Goal: Transaction & Acquisition: Download file/media

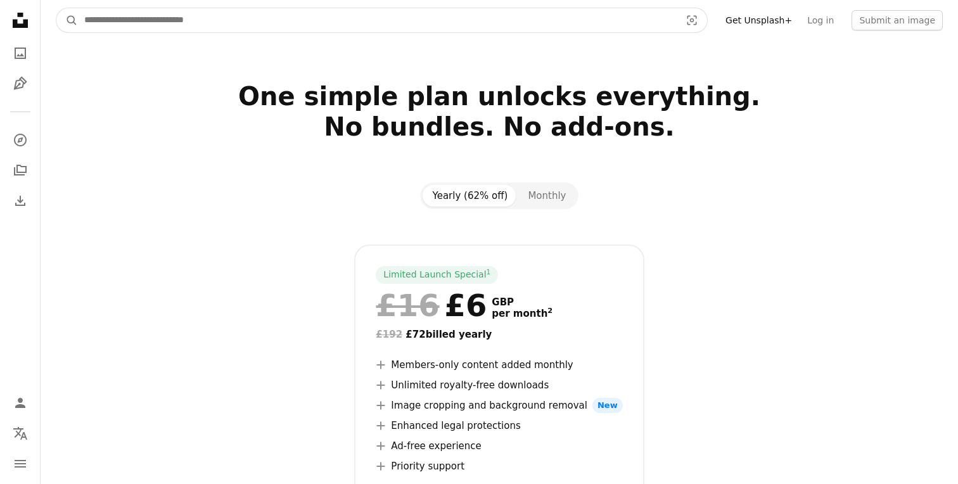
click at [373, 25] on input "Find visuals sitewide" at bounding box center [377, 20] width 599 height 24
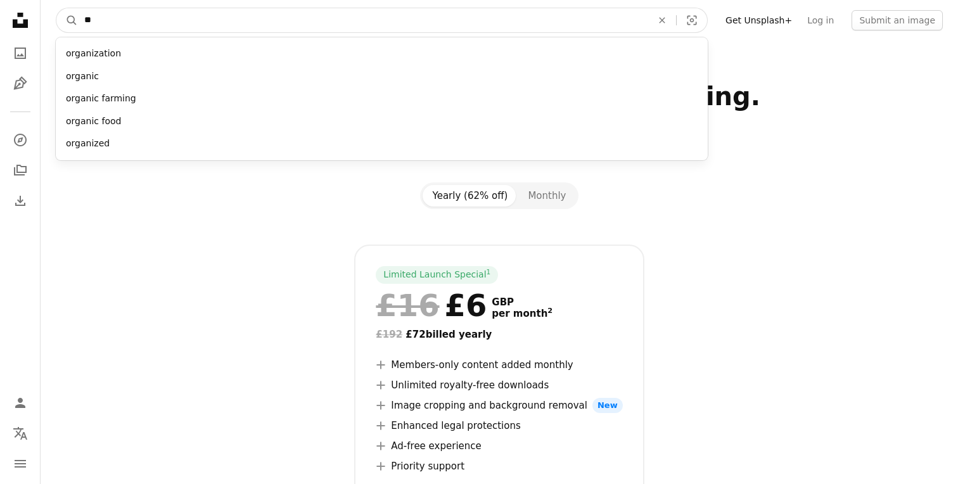
type input "*"
type input "*********"
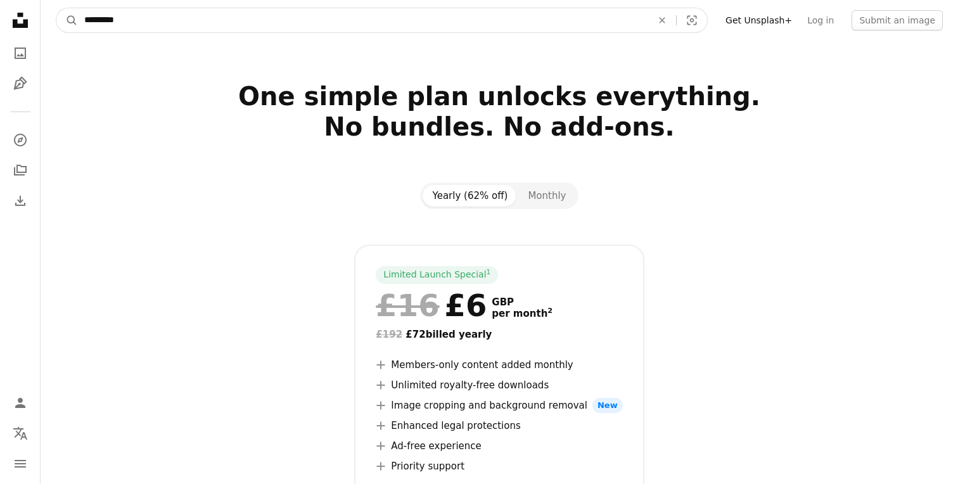
click button "A magnifying glass" at bounding box center [67, 20] width 22 height 24
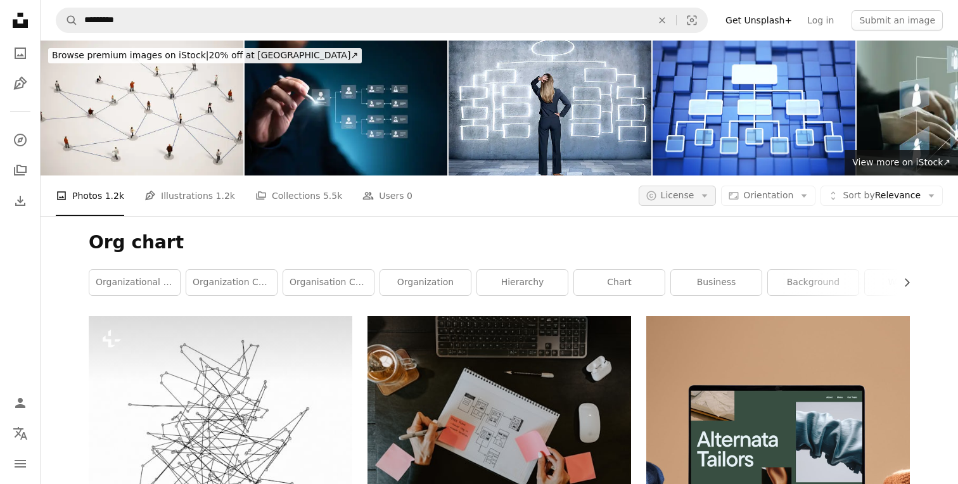
click at [709, 200] on icon "Arrow down" at bounding box center [704, 195] width 11 height 11
click at [711, 289] on link "Free" at bounding box center [703, 297] width 104 height 23
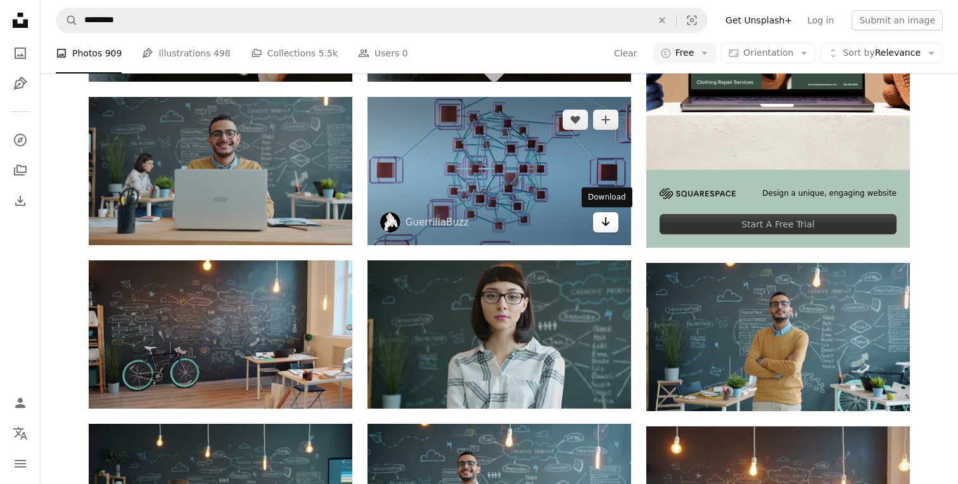
scroll to position [412, 0]
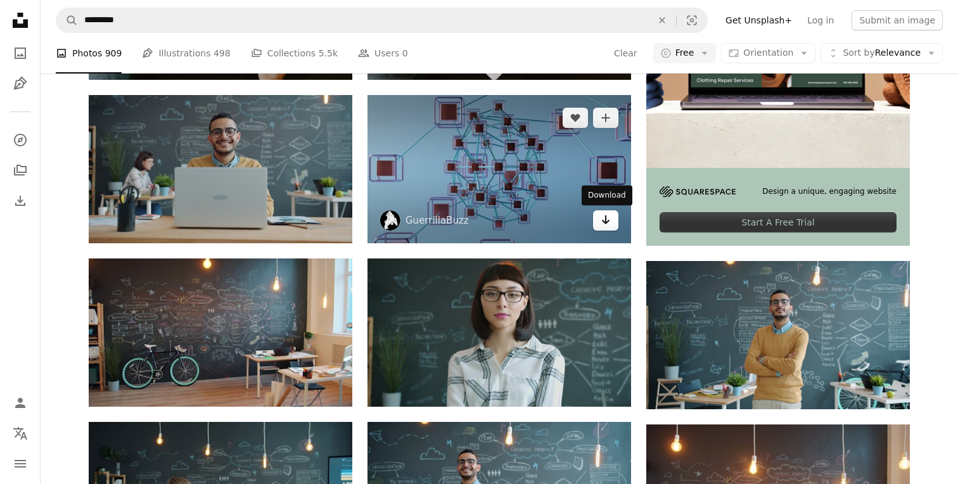
click at [607, 231] on div "A heart A plus sign GuerrillaBuzz Arrow pointing down" at bounding box center [500, 169] width 264 height 148
click at [603, 221] on icon "Arrow pointing down" at bounding box center [606, 219] width 10 height 15
